Goal: Book appointment/travel/reservation

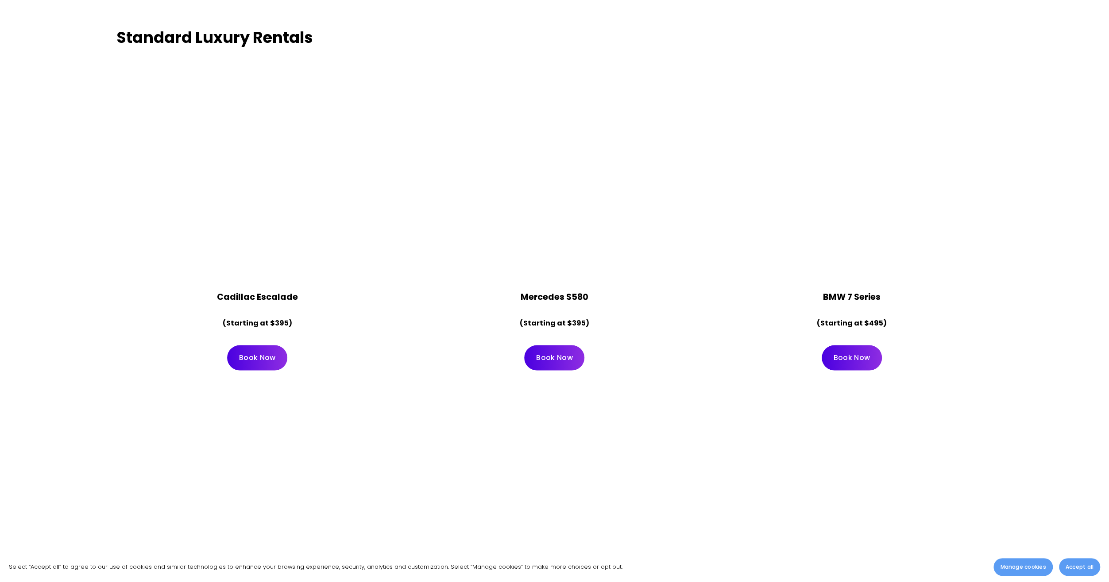
scroll to position [4913, 0]
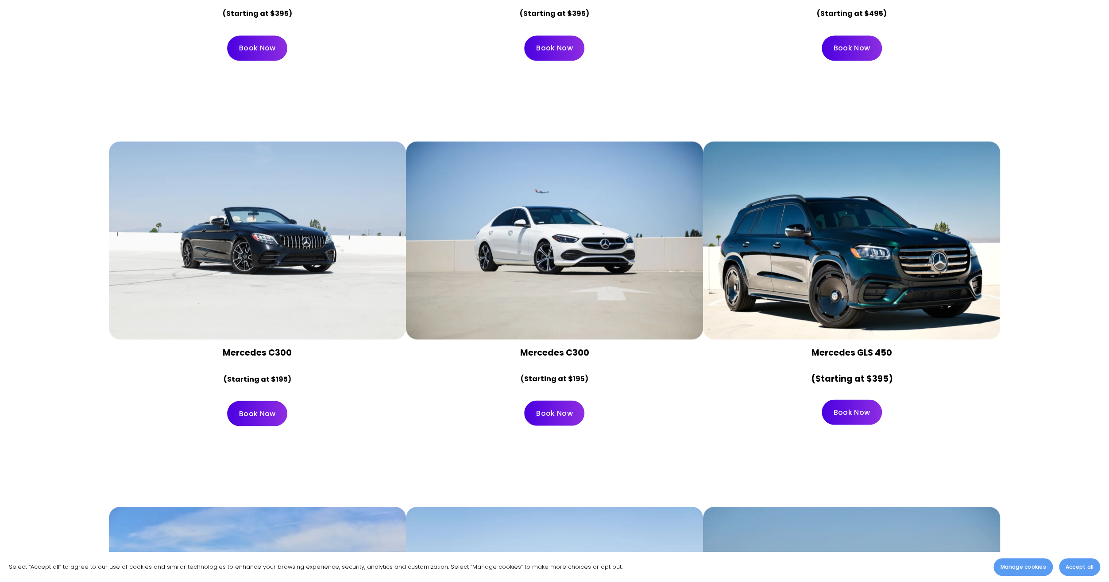
click at [840, 270] on div at bounding box center [851, 240] width 297 height 198
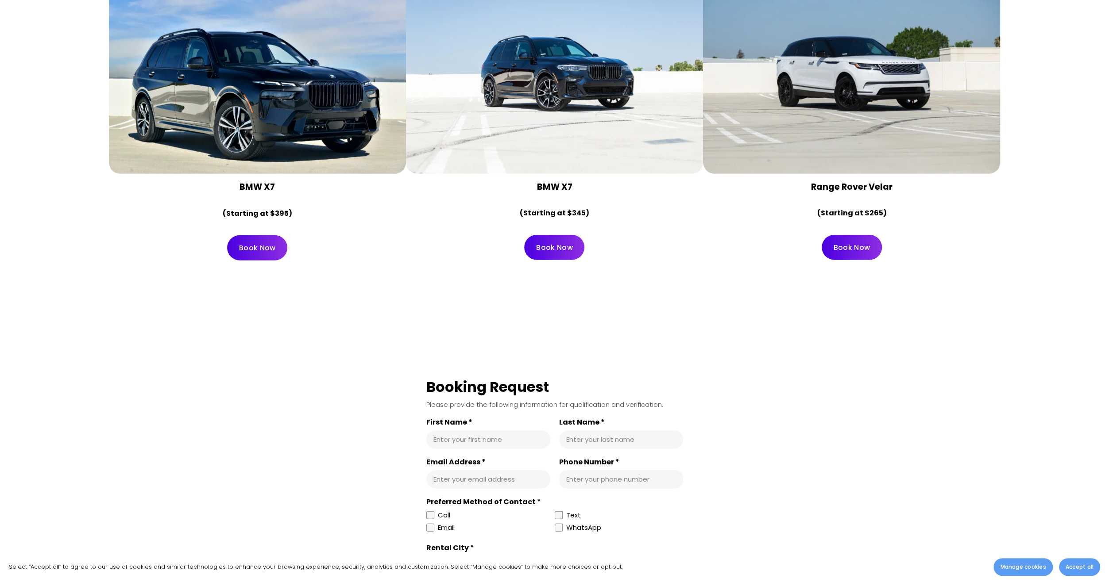
scroll to position [5090, 0]
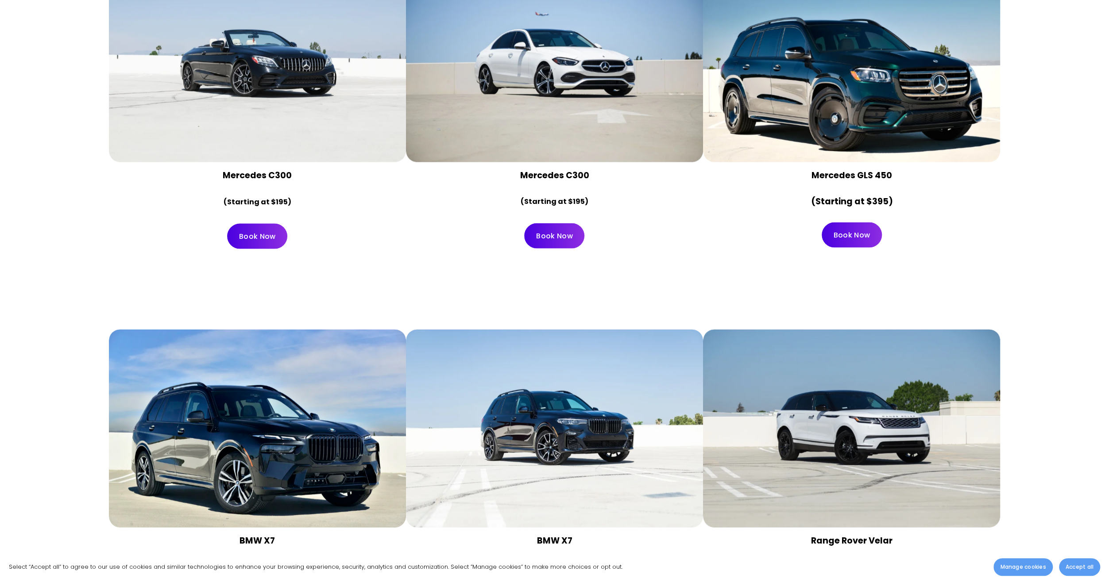
click at [853, 238] on link "Book Now" at bounding box center [851, 235] width 60 height 25
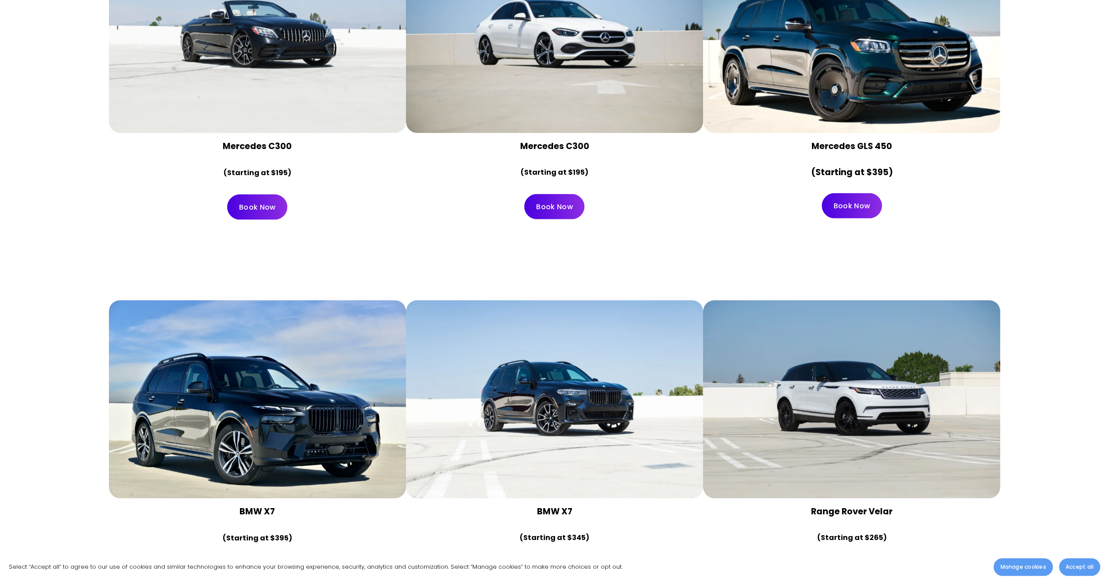
scroll to position [5090, 0]
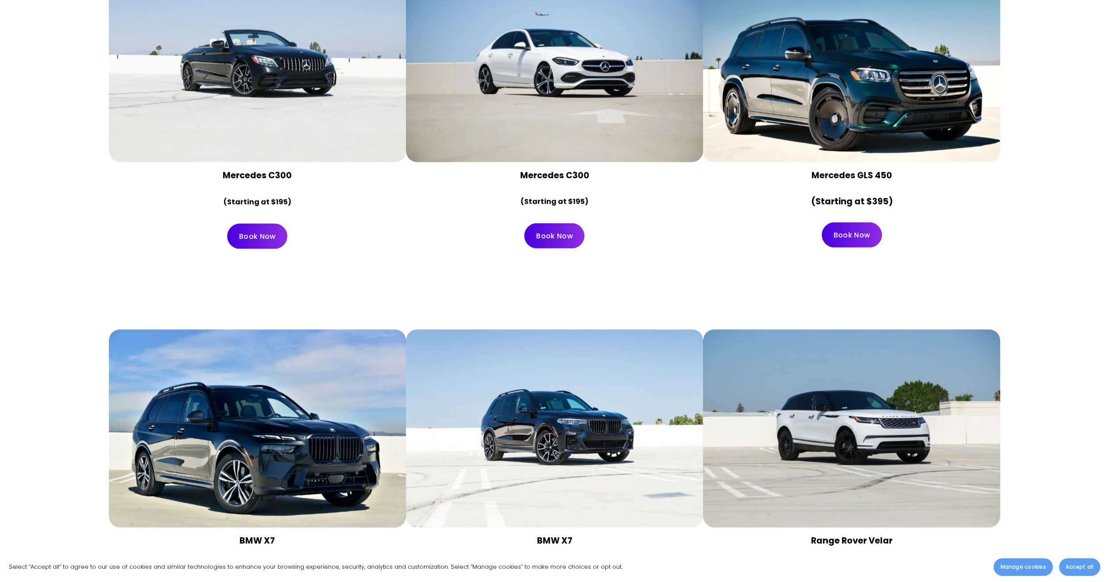
click at [775, 108] on div at bounding box center [851, 63] width 297 height 198
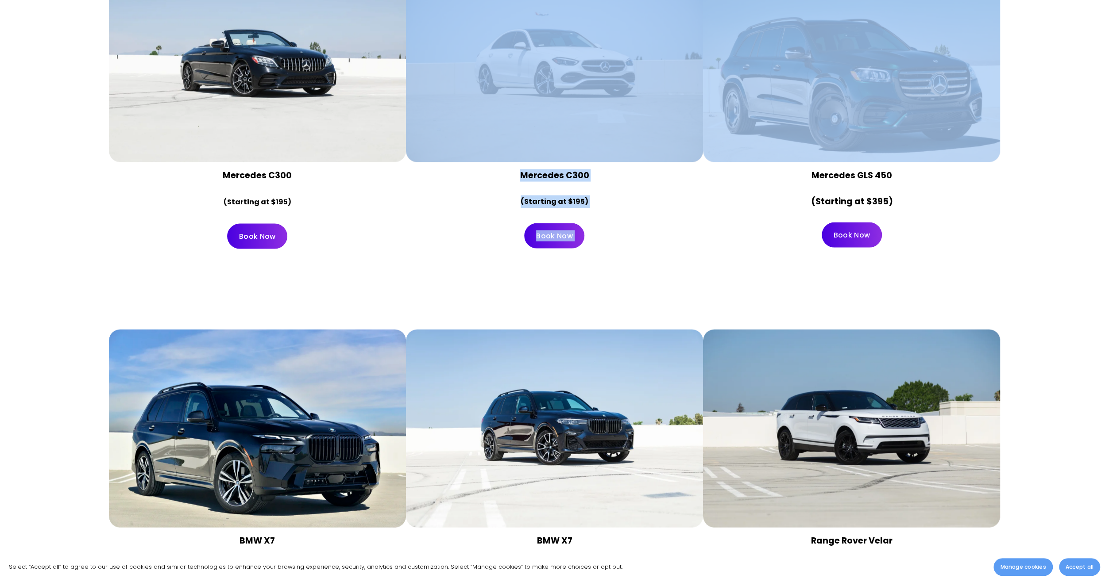
drag, startPoint x: 775, startPoint y: 108, endPoint x: 708, endPoint y: 119, distance: 68.0
click at [615, 112] on div "Mercedes C300 (Starting at $195) Book Now Mercedes C300 (Starting at $195)" at bounding box center [554, 110] width 891 height 293
click at [845, 127] on div at bounding box center [851, 63] width 297 height 198
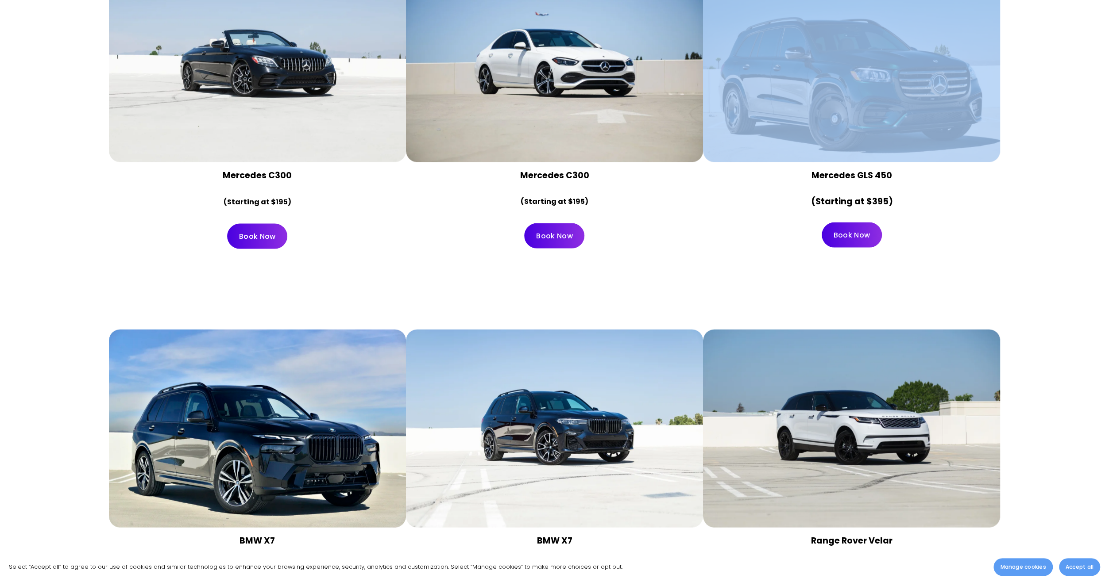
click at [845, 127] on div at bounding box center [851, 63] width 297 height 198
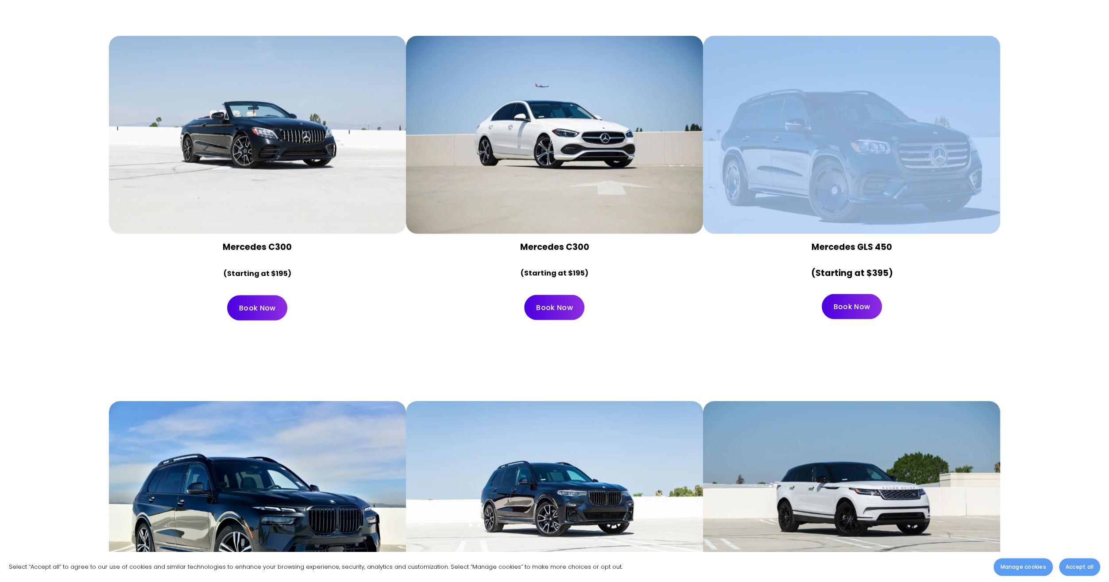
scroll to position [4957, 0]
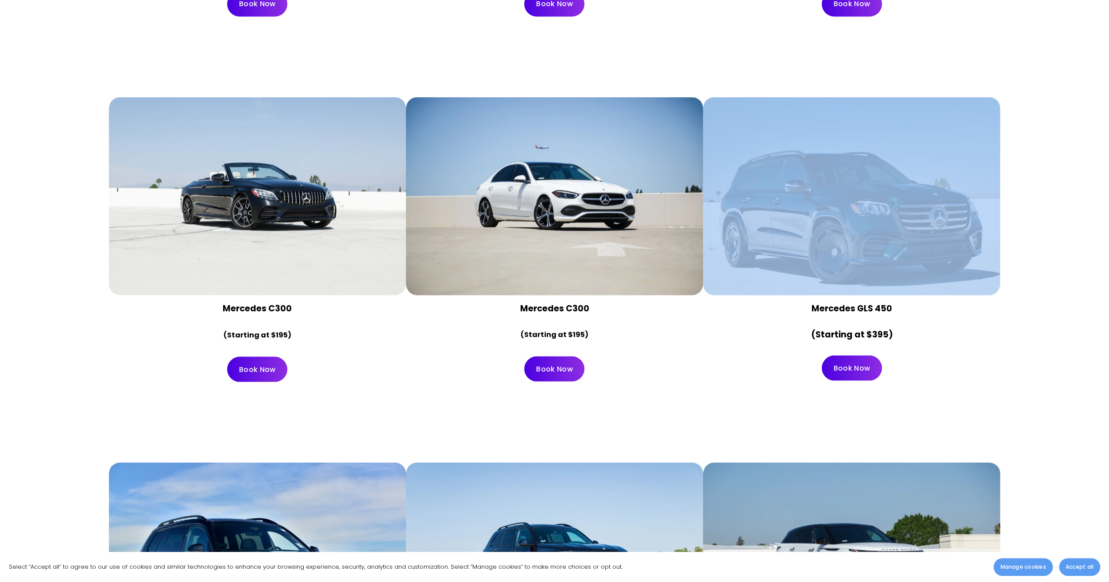
click at [845, 206] on div at bounding box center [851, 196] width 297 height 198
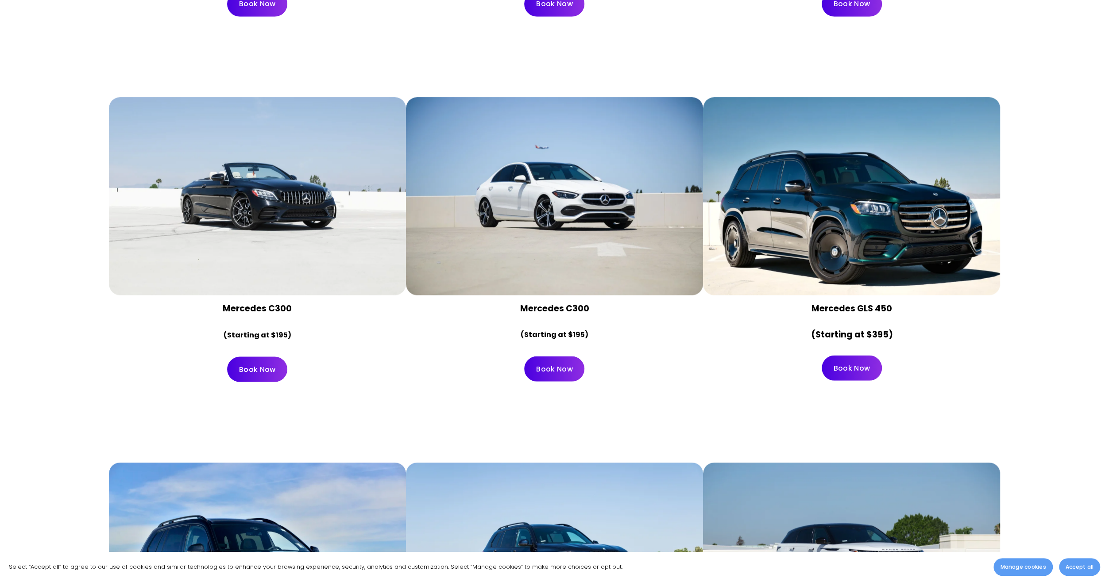
click at [840, 200] on div at bounding box center [851, 196] width 297 height 198
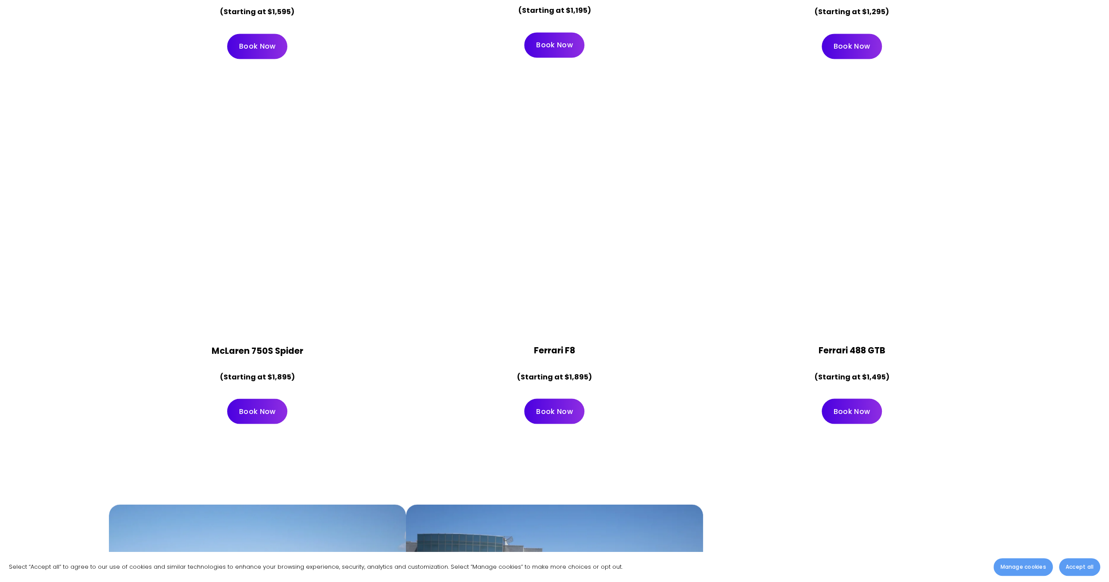
scroll to position [0, 0]
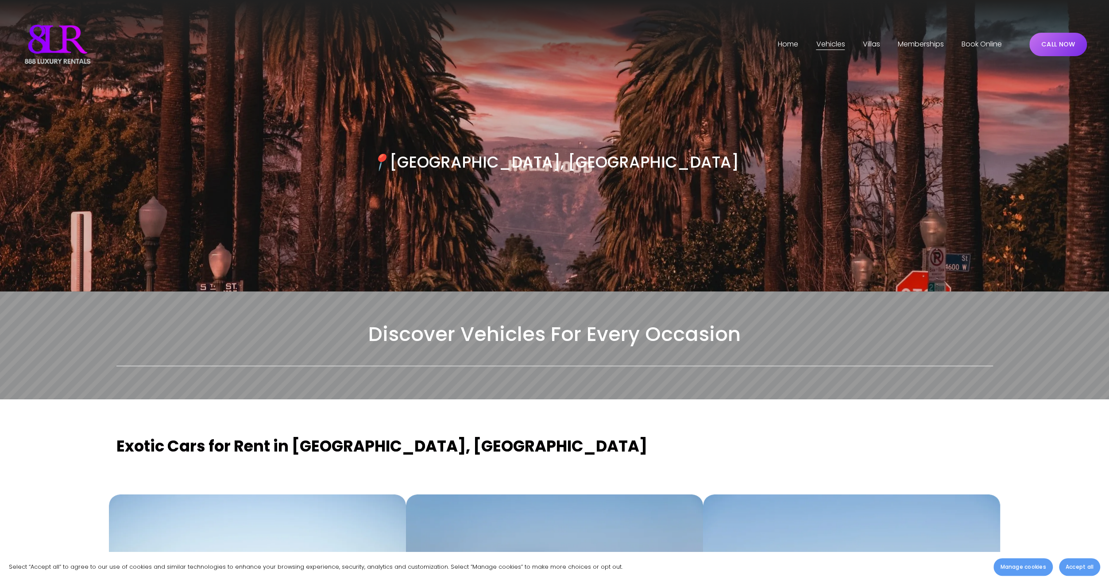
drag, startPoint x: 463, startPoint y: 111, endPoint x: 471, endPoint y: 143, distance: 32.8
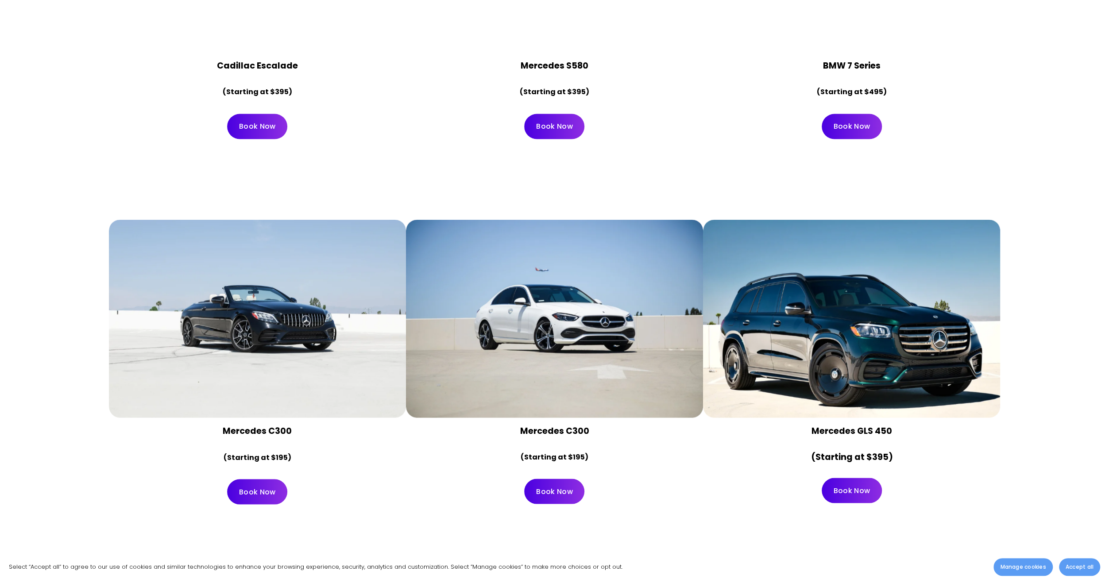
scroll to position [4913, 0]
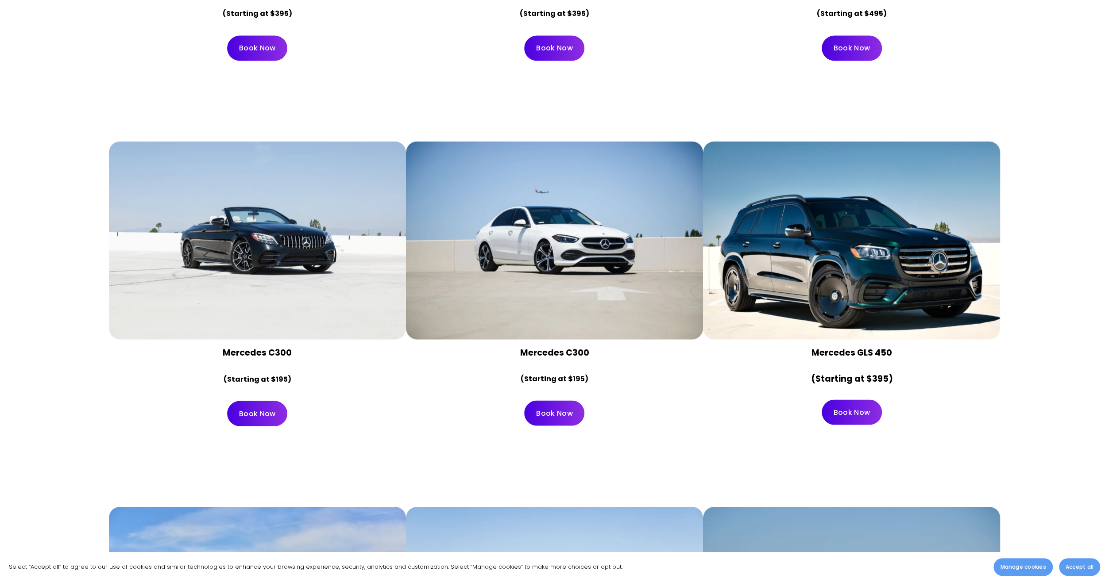
drag, startPoint x: 811, startPoint y: 245, endPoint x: 799, endPoint y: 272, distance: 29.5
click at [799, 272] on div at bounding box center [851, 240] width 297 height 198
click at [832, 267] on div at bounding box center [851, 240] width 297 height 198
drag, startPoint x: 832, startPoint y: 267, endPoint x: 808, endPoint y: 282, distance: 28.2
click at [808, 282] on div at bounding box center [851, 240] width 297 height 198
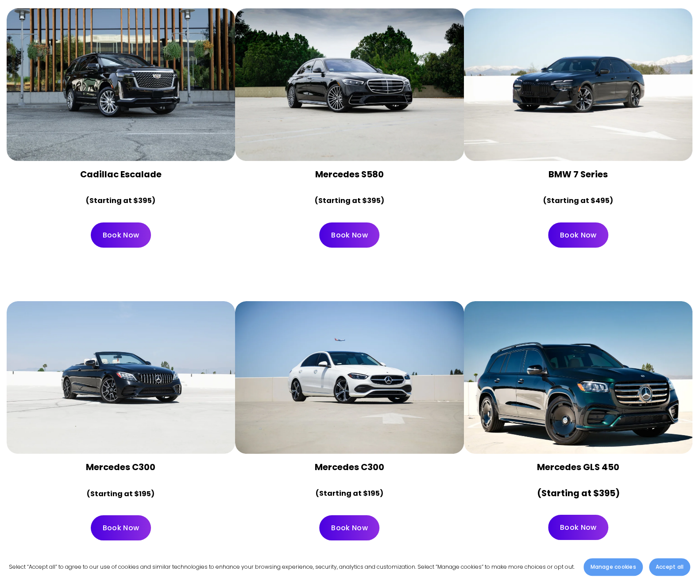
scroll to position [3413, 0]
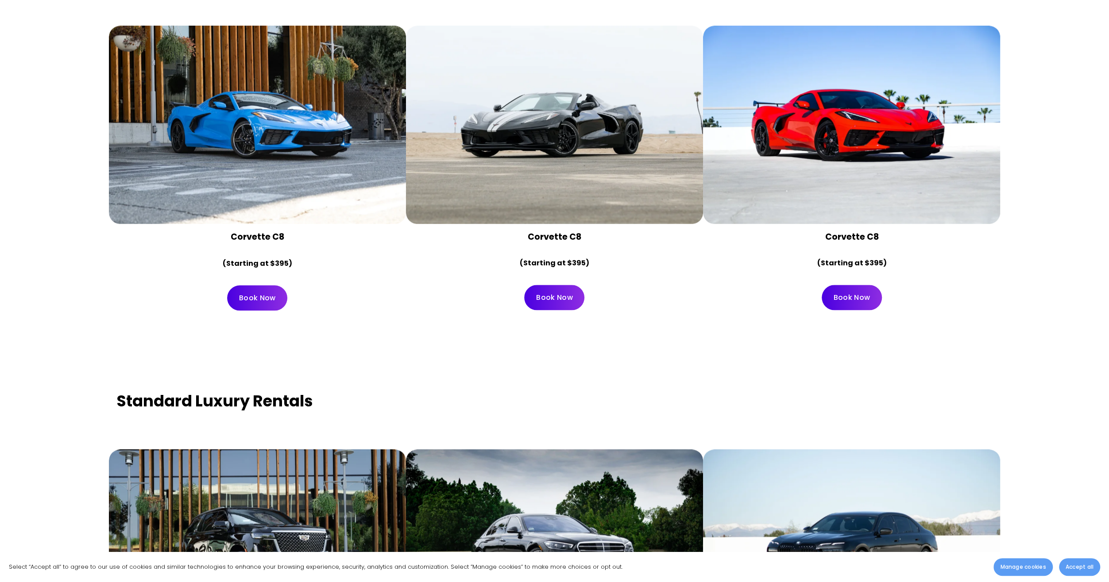
drag, startPoint x: 1029, startPoint y: 355, endPoint x: 1021, endPoint y: 275, distance: 80.1
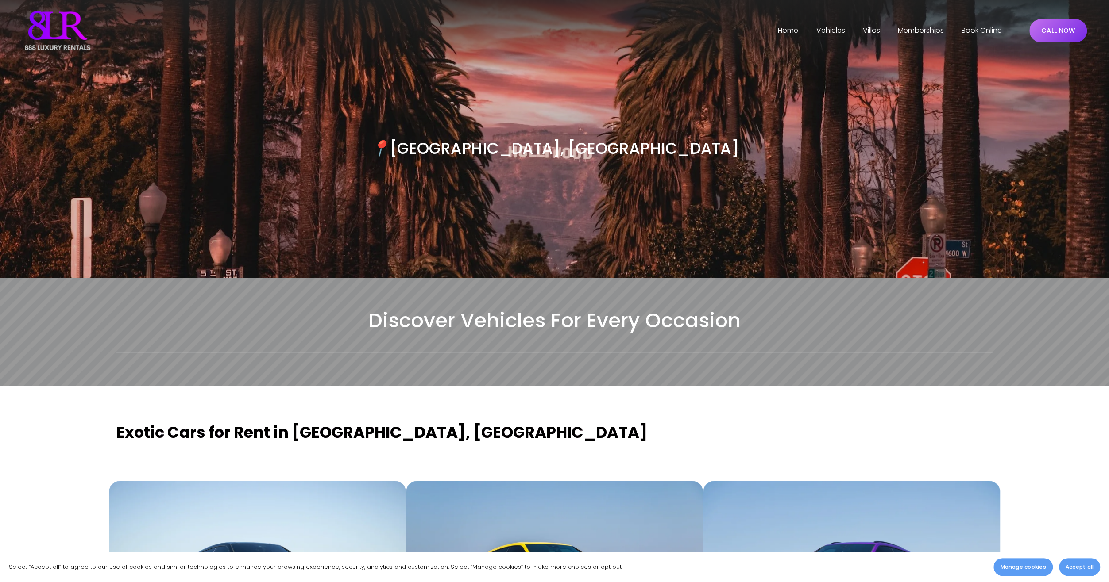
scroll to position [0, 0]
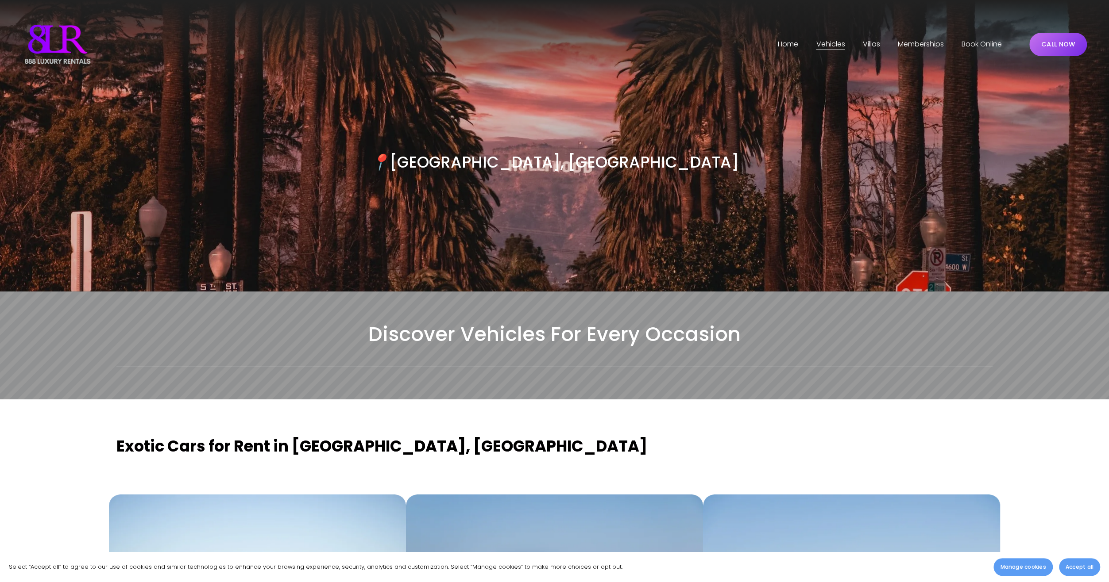
click at [1068, 45] on link "CALL NOW" at bounding box center [1058, 44] width 58 height 23
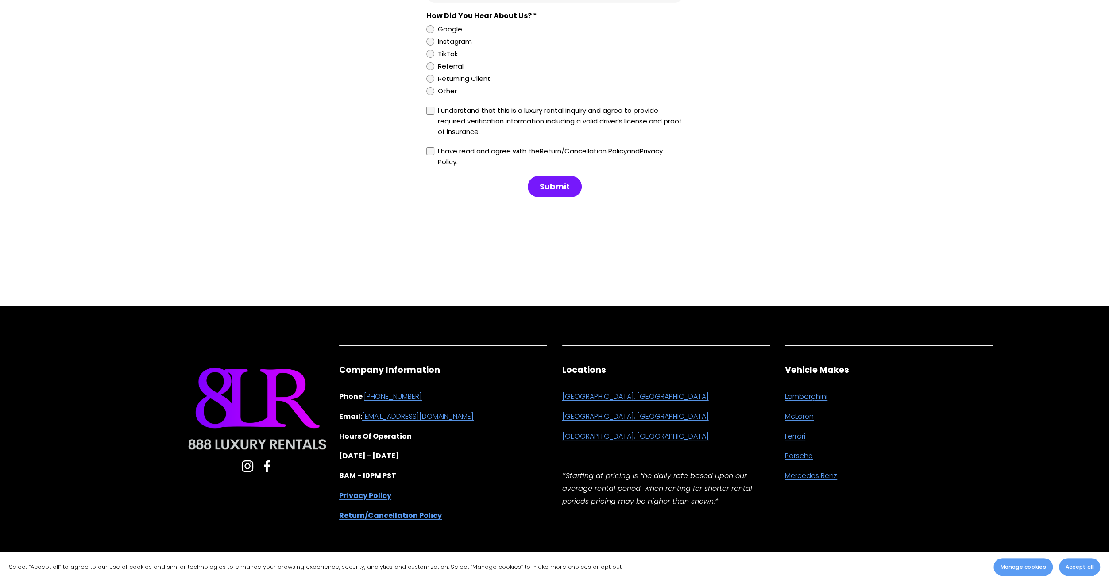
scroll to position [6483, 0]
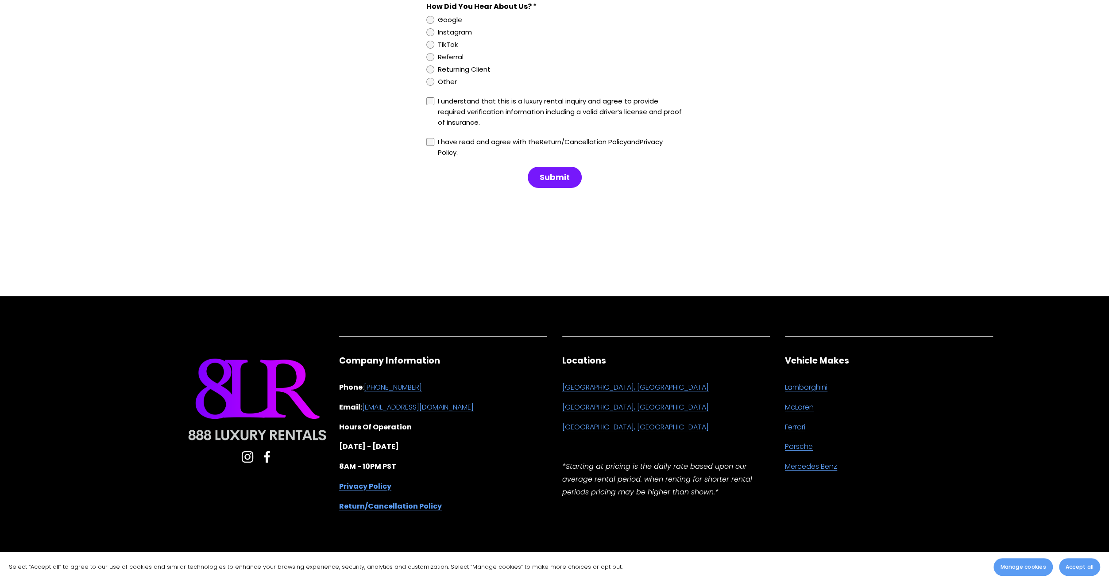
click at [601, 382] on link "[GEOGRAPHIC_DATA], [GEOGRAPHIC_DATA]" at bounding box center [635, 388] width 147 height 13
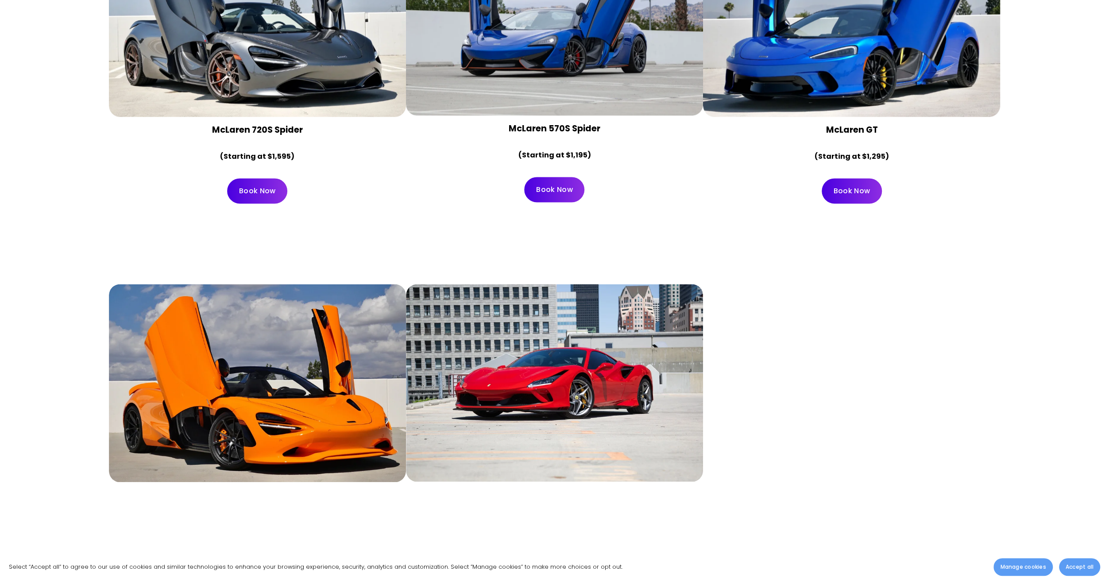
scroll to position [1372, 0]
